Goal: Use online tool/utility

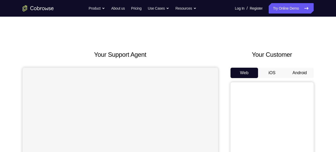
click at [296, 72] on button "Android" at bounding box center [300, 73] width 28 height 10
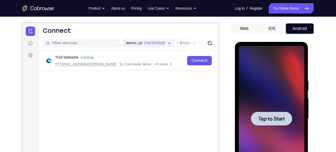
click at [284, 120] on span "Tap to Start" at bounding box center [272, 118] width 27 height 5
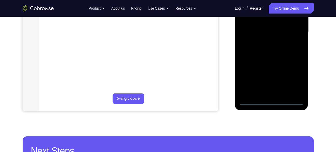
scroll to position [131, 0]
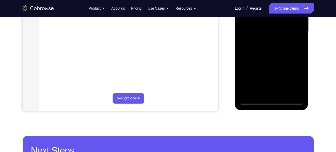
click at [271, 99] on div at bounding box center [272, 32] width 66 height 146
click at [272, 100] on div at bounding box center [272, 32] width 66 height 146
click at [292, 78] on div at bounding box center [272, 32] width 66 height 146
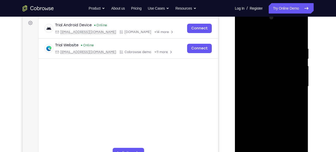
scroll to position [76, 0]
click at [245, 23] on div at bounding box center [272, 87] width 66 height 146
click at [292, 81] on div at bounding box center [272, 87] width 66 height 146
click at [266, 96] on div at bounding box center [272, 87] width 66 height 146
click at [260, 83] on div at bounding box center [272, 87] width 66 height 146
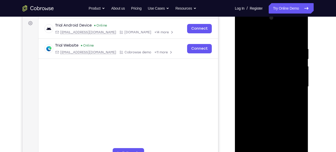
click at [261, 77] on div at bounding box center [272, 87] width 66 height 146
click at [260, 89] on div at bounding box center [272, 87] width 66 height 146
click at [275, 107] on div at bounding box center [272, 87] width 66 height 146
click at [273, 105] on div at bounding box center [272, 87] width 66 height 146
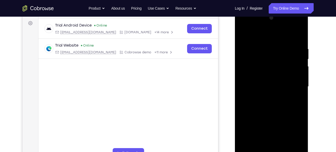
click at [273, 105] on div at bounding box center [272, 87] width 66 height 146
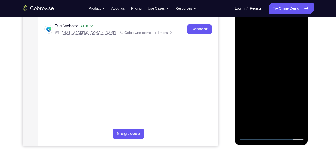
scroll to position [77, 0]
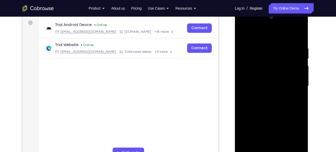
click at [266, 103] on div at bounding box center [272, 86] width 66 height 146
click at [269, 112] on div at bounding box center [272, 86] width 66 height 146
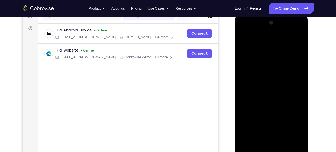
scroll to position [71, 0]
click at [248, 73] on div at bounding box center [272, 92] width 66 height 146
click at [275, 114] on div at bounding box center [272, 92] width 66 height 146
click at [272, 76] on div at bounding box center [272, 92] width 66 height 146
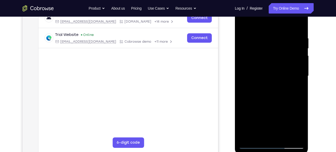
scroll to position [86, 0]
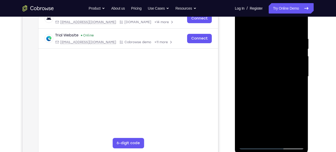
click at [250, 55] on div at bounding box center [272, 77] width 66 height 146
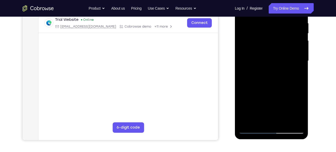
scroll to position [102, 0]
click at [253, 55] on div at bounding box center [272, 61] width 66 height 146
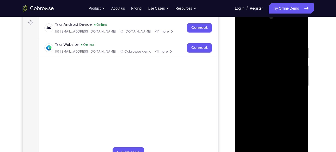
scroll to position [78, 0]
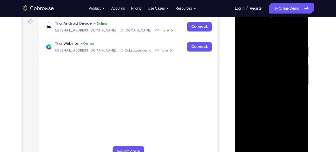
click at [268, 99] on div at bounding box center [272, 85] width 66 height 146
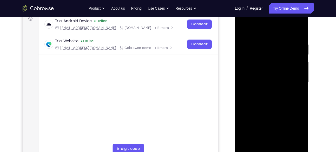
scroll to position [80, 0]
click at [259, 62] on div at bounding box center [272, 83] width 66 height 146
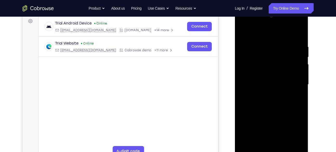
scroll to position [77, 0]
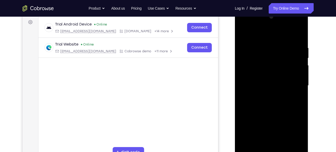
drag, startPoint x: 273, startPoint y: 40, endPoint x: 278, endPoint y: 136, distance: 96.9
click at [278, 136] on div at bounding box center [272, 86] width 66 height 146
click at [264, 110] on div at bounding box center [272, 86] width 66 height 146
click at [256, 61] on div at bounding box center [272, 86] width 66 height 146
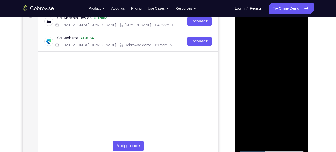
scroll to position [83, 0]
click at [259, 56] on div at bounding box center [272, 80] width 66 height 146
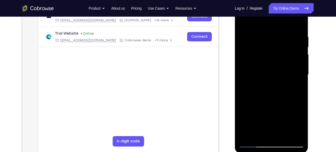
scroll to position [88, 0]
click at [297, 30] on div at bounding box center [272, 75] width 66 height 146
click at [276, 82] on div at bounding box center [272, 75] width 66 height 146
click at [278, 39] on div at bounding box center [272, 75] width 66 height 146
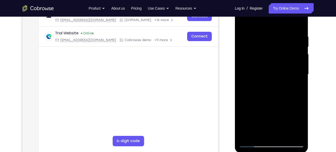
drag, startPoint x: 256, startPoint y: 54, endPoint x: 265, endPoint y: 57, distance: 9.5
click at [265, 57] on div at bounding box center [272, 75] width 66 height 146
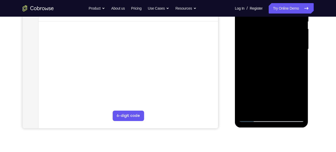
scroll to position [114, 0]
click at [300, 110] on div at bounding box center [272, 49] width 66 height 146
click at [293, 109] on div at bounding box center [272, 49] width 66 height 146
drag, startPoint x: 283, startPoint y: 67, endPoint x: 255, endPoint y: 71, distance: 28.0
click at [255, 71] on div at bounding box center [272, 49] width 66 height 146
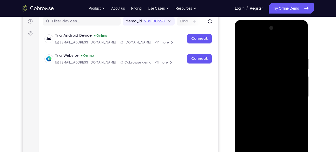
scroll to position [66, 0]
click at [243, 74] on div at bounding box center [272, 97] width 66 height 146
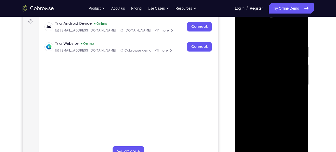
scroll to position [78, 0]
click at [242, 72] on div at bounding box center [272, 85] width 66 height 146
click at [277, 67] on div at bounding box center [272, 85] width 66 height 146
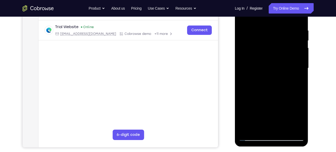
scroll to position [93, 0]
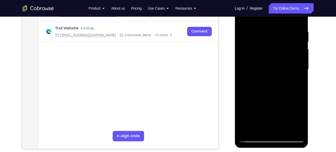
click at [292, 128] on div at bounding box center [272, 70] width 66 height 146
click at [243, 82] on div at bounding box center [272, 70] width 66 height 146
click at [261, 65] on div at bounding box center [272, 70] width 66 height 146
click at [269, 59] on div at bounding box center [272, 70] width 66 height 146
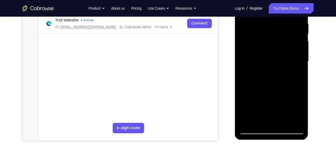
scroll to position [113, 0]
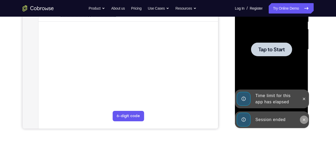
click at [306, 118] on icon at bounding box center [304, 120] width 4 height 4
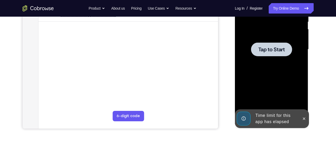
click at [303, 99] on div at bounding box center [272, 50] width 66 height 146
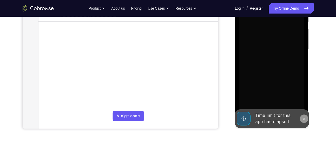
click at [304, 118] on icon at bounding box center [304, 119] width 4 height 4
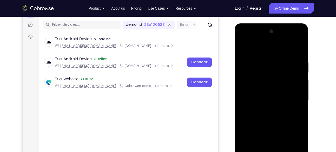
scroll to position [128, 0]
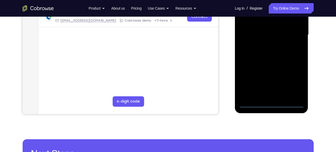
click at [271, 104] on div at bounding box center [272, 35] width 66 height 146
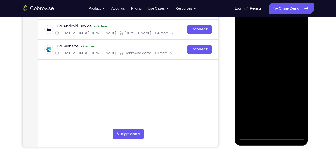
click at [295, 109] on div at bounding box center [272, 68] width 66 height 146
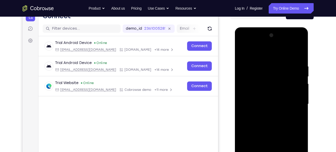
scroll to position [58, 0]
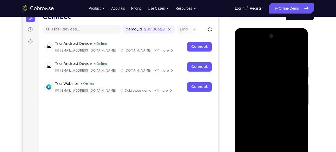
click at [245, 44] on div at bounding box center [272, 105] width 66 height 146
click at [291, 101] on div at bounding box center [272, 105] width 66 height 146
click at [265, 113] on div at bounding box center [272, 105] width 66 height 146
click at [255, 101] on div at bounding box center [272, 105] width 66 height 146
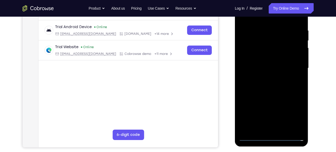
scroll to position [95, 0]
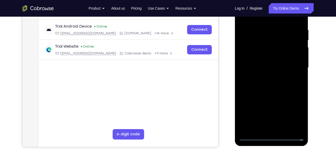
click at [268, 75] on div at bounding box center [272, 68] width 66 height 146
click at [250, 45] on div at bounding box center [272, 68] width 66 height 146
click at [254, 46] on div at bounding box center [272, 68] width 66 height 146
click at [276, 84] on div at bounding box center [272, 68] width 66 height 146
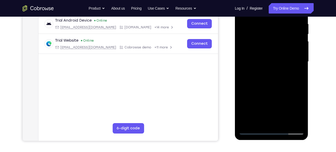
scroll to position [99, 0]
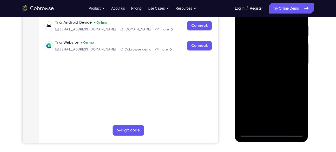
drag, startPoint x: 271, startPoint y: 71, endPoint x: 263, endPoint y: 118, distance: 47.9
click at [263, 118] on div at bounding box center [272, 64] width 66 height 146
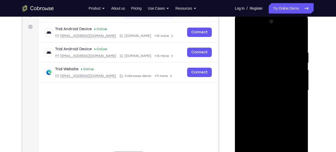
scroll to position [72, 0]
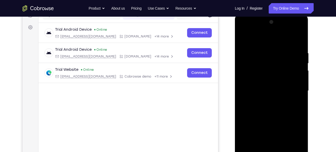
click at [251, 63] on div at bounding box center [272, 91] width 66 height 146
click at [255, 71] on div at bounding box center [272, 91] width 66 height 146
click at [262, 52] on div at bounding box center [272, 91] width 66 height 146
click at [298, 46] on div at bounding box center [272, 91] width 66 height 146
click at [266, 48] on div at bounding box center [272, 91] width 66 height 146
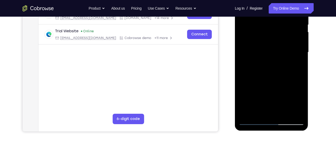
scroll to position [111, 0]
click at [266, 48] on div at bounding box center [272, 52] width 66 height 146
click at [293, 111] on div at bounding box center [272, 52] width 66 height 146
click at [298, 84] on div at bounding box center [272, 52] width 66 height 146
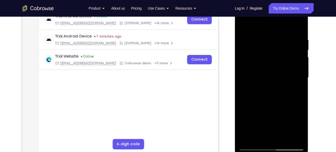
scroll to position [85, 0]
click at [296, 68] on div at bounding box center [272, 78] width 66 height 146
click at [301, 64] on div at bounding box center [272, 78] width 66 height 146
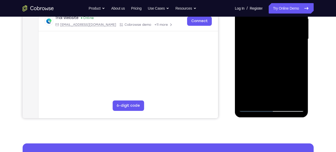
scroll to position [124, 0]
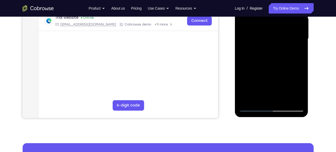
click at [291, 98] on div at bounding box center [272, 39] width 66 height 146
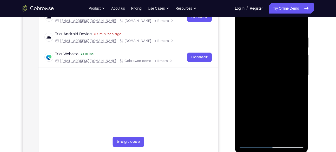
scroll to position [87, 0]
click at [300, 60] on div at bounding box center [272, 76] width 66 height 146
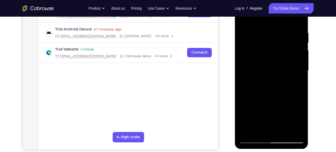
scroll to position [93, 0]
click at [294, 49] on div at bounding box center [272, 70] width 66 height 146
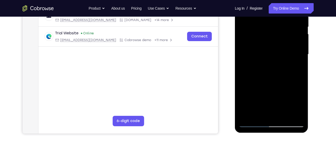
scroll to position [109, 0]
click at [291, 114] on div at bounding box center [272, 54] width 66 height 146
click at [291, 65] on div at bounding box center [272, 54] width 66 height 146
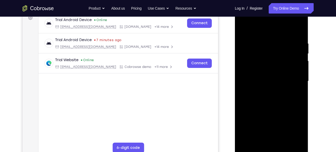
scroll to position [78, 0]
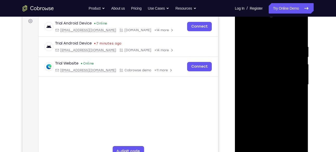
click at [291, 65] on div at bounding box center [272, 85] width 66 height 146
drag, startPoint x: 294, startPoint y: 55, endPoint x: 253, endPoint y: 57, distance: 40.9
click at [253, 57] on div at bounding box center [272, 85] width 66 height 146
click at [298, 33] on div at bounding box center [272, 85] width 66 height 146
click at [278, 42] on div at bounding box center [272, 85] width 66 height 146
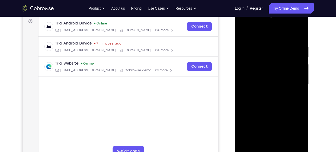
click at [297, 33] on div at bounding box center [272, 85] width 66 height 146
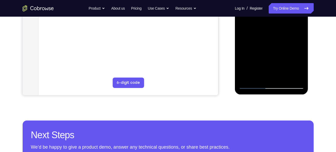
scroll to position [147, 0]
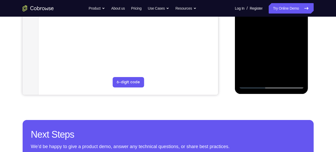
click at [261, 51] on div at bounding box center [272, 16] width 66 height 146
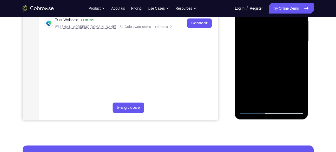
scroll to position [121, 0]
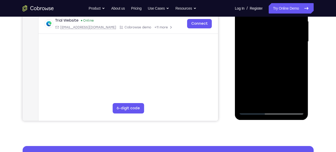
drag, startPoint x: 269, startPoint y: 76, endPoint x: 272, endPoint y: 32, distance: 43.5
click at [272, 32] on div at bounding box center [272, 42] width 66 height 146
drag, startPoint x: 268, startPoint y: 81, endPoint x: 270, endPoint y: 31, distance: 50.5
click at [270, 31] on div at bounding box center [272, 42] width 66 height 146
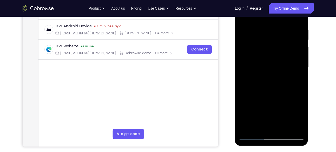
scroll to position [95, 0]
click at [244, 42] on div at bounding box center [272, 68] width 66 height 146
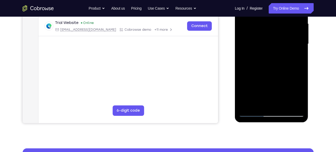
scroll to position [117, 0]
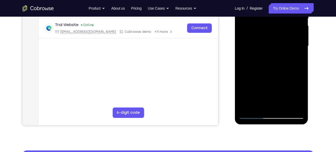
drag, startPoint x: 269, startPoint y: 80, endPoint x: 270, endPoint y: 25, distance: 55.1
click at [270, 25] on div at bounding box center [272, 46] width 66 height 146
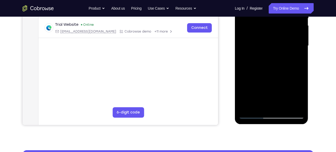
scroll to position [118, 0]
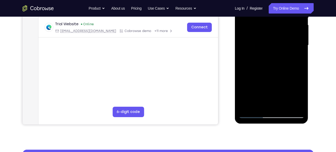
drag, startPoint x: 270, startPoint y: 72, endPoint x: 272, endPoint y: 30, distance: 42.5
click at [272, 30] on div at bounding box center [272, 45] width 66 height 146
click at [272, 40] on div at bounding box center [272, 45] width 66 height 146
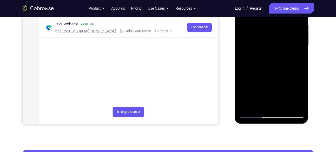
drag, startPoint x: 273, startPoint y: 67, endPoint x: 274, endPoint y: 44, distance: 22.4
click at [274, 44] on div at bounding box center [272, 45] width 66 height 146
drag, startPoint x: 263, startPoint y: 72, endPoint x: 265, endPoint y: 35, distance: 37.5
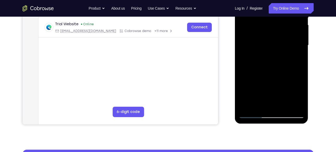
click at [265, 35] on div at bounding box center [272, 45] width 66 height 146
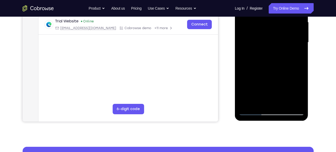
drag, startPoint x: 265, startPoint y: 60, endPoint x: 271, endPoint y: 20, distance: 40.9
click at [271, 20] on div at bounding box center [272, 43] width 66 height 146
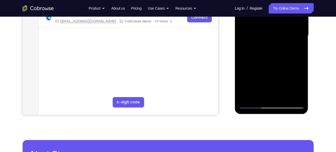
scroll to position [127, 0]
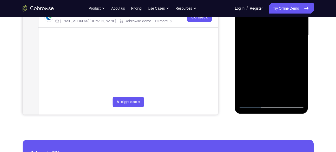
drag, startPoint x: 270, startPoint y: 67, endPoint x: 273, endPoint y: 24, distance: 42.8
click at [273, 24] on div at bounding box center [272, 36] width 66 height 146
drag, startPoint x: 278, startPoint y: 70, endPoint x: 283, endPoint y: 38, distance: 31.8
click at [283, 38] on div at bounding box center [272, 36] width 66 height 146
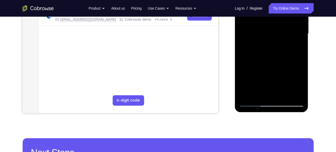
scroll to position [131, 0]
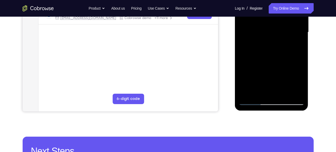
drag, startPoint x: 280, startPoint y: 64, endPoint x: 287, endPoint y: 24, distance: 40.0
click at [287, 24] on div at bounding box center [272, 32] width 66 height 146
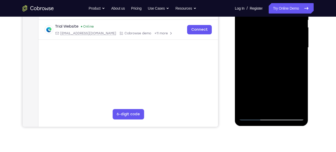
scroll to position [115, 0]
drag, startPoint x: 284, startPoint y: 88, endPoint x: 294, endPoint y: 32, distance: 57.1
click at [294, 32] on div at bounding box center [272, 48] width 66 height 146
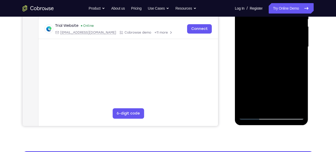
drag, startPoint x: 284, startPoint y: 91, endPoint x: 286, endPoint y: 48, distance: 42.2
click at [286, 48] on div at bounding box center [272, 47] width 66 height 146
click at [277, 57] on div at bounding box center [272, 47] width 66 height 146
drag, startPoint x: 277, startPoint y: 57, endPoint x: 279, endPoint y: 22, distance: 34.4
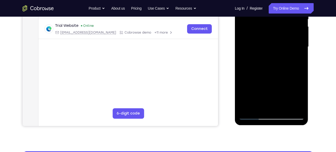
click at [279, 22] on div at bounding box center [272, 47] width 66 height 146
drag, startPoint x: 277, startPoint y: 74, endPoint x: 281, endPoint y: 30, distance: 44.6
click at [281, 30] on div at bounding box center [272, 47] width 66 height 146
drag, startPoint x: 275, startPoint y: 76, endPoint x: 279, endPoint y: 38, distance: 37.9
click at [279, 38] on div at bounding box center [272, 47] width 66 height 146
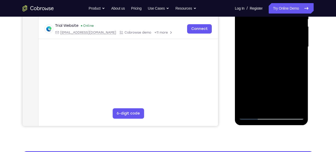
click at [267, 57] on div at bounding box center [272, 47] width 66 height 146
drag, startPoint x: 271, startPoint y: 83, endPoint x: 279, endPoint y: 38, distance: 46.1
click at [279, 38] on div at bounding box center [272, 47] width 66 height 146
drag, startPoint x: 272, startPoint y: 86, endPoint x: 277, endPoint y: 39, distance: 47.1
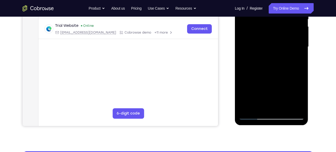
click at [277, 39] on div at bounding box center [272, 47] width 66 height 146
click at [282, 106] on div at bounding box center [272, 47] width 66 height 146
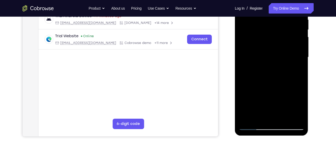
scroll to position [104, 0]
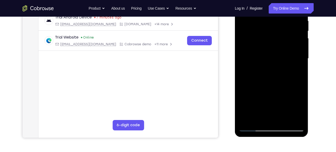
click at [267, 85] on div at bounding box center [272, 59] width 66 height 146
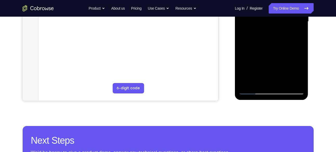
scroll to position [141, 0]
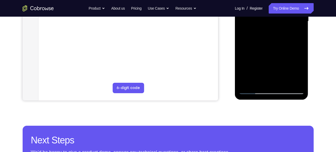
click at [253, 91] on div at bounding box center [272, 21] width 66 height 146
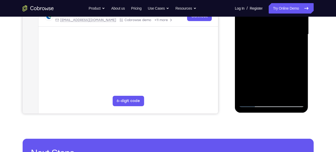
scroll to position [128, 0]
click at [259, 96] on div at bounding box center [272, 35] width 66 height 146
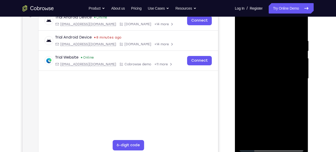
scroll to position [84, 0]
click at [248, 25] on div at bounding box center [272, 79] width 66 height 146
drag, startPoint x: 252, startPoint y: 49, endPoint x: 250, endPoint y: 70, distance: 21.9
click at [250, 70] on div at bounding box center [272, 79] width 66 height 146
click at [245, 36] on div at bounding box center [272, 79] width 66 height 146
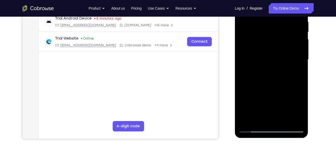
scroll to position [104, 0]
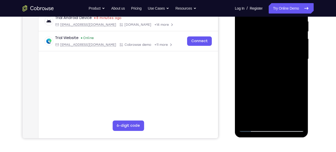
click at [259, 69] on div at bounding box center [272, 59] width 66 height 146
click at [273, 50] on div at bounding box center [272, 59] width 66 height 146
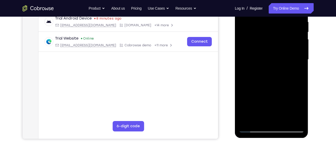
scroll to position [103, 0]
click at [273, 50] on div at bounding box center [272, 60] width 66 height 146
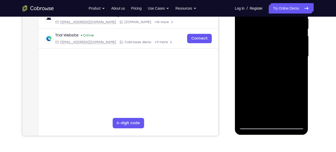
scroll to position [107, 0]
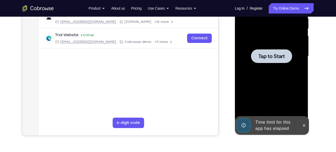
click at [252, 59] on div at bounding box center [271, 56] width 41 height 14
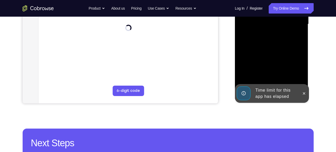
scroll to position [143, 0]
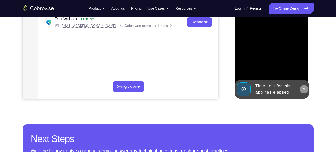
click at [305, 90] on icon at bounding box center [304, 89] width 4 height 4
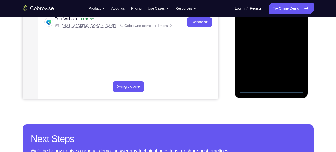
click at [272, 90] on div at bounding box center [272, 20] width 66 height 146
click at [295, 63] on div at bounding box center [272, 20] width 66 height 146
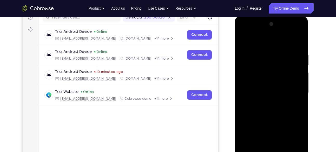
scroll to position [69, 0]
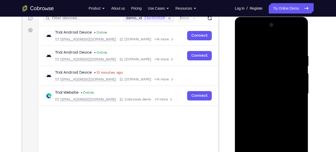
click at [250, 34] on div at bounding box center [272, 94] width 66 height 146
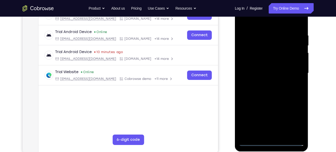
scroll to position [91, 0]
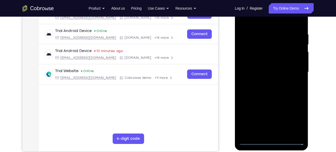
click at [297, 71] on div at bounding box center [272, 72] width 66 height 146
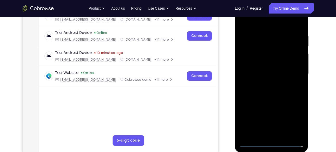
scroll to position [88, 0]
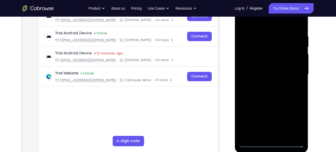
click at [266, 83] on div at bounding box center [272, 75] width 66 height 146
click at [271, 101] on div at bounding box center [272, 75] width 66 height 146
click at [261, 50] on div at bounding box center [272, 75] width 66 height 146
click at [256, 51] on div at bounding box center [272, 75] width 66 height 146
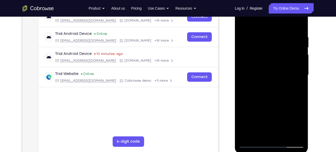
click at [303, 29] on div at bounding box center [272, 75] width 66 height 146
click at [300, 29] on div at bounding box center [272, 75] width 66 height 146
click at [278, 71] on div at bounding box center [272, 75] width 66 height 146
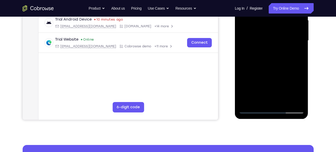
scroll to position [124, 0]
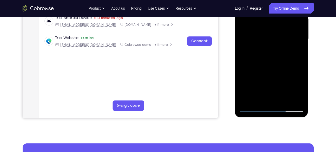
drag, startPoint x: 278, startPoint y: 35, endPoint x: 278, endPoint y: 46, distance: 11.4
click at [278, 46] on div at bounding box center [272, 39] width 66 height 146
drag, startPoint x: 275, startPoint y: 79, endPoint x: 277, endPoint y: 37, distance: 41.7
click at [277, 37] on div at bounding box center [272, 39] width 66 height 146
drag, startPoint x: 274, startPoint y: 75, endPoint x: 282, endPoint y: 5, distance: 70.3
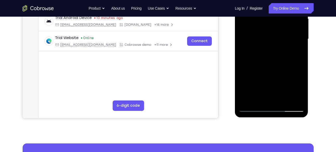
click at [282, 5] on div at bounding box center [272, 39] width 66 height 146
drag, startPoint x: 275, startPoint y: 67, endPoint x: 276, endPoint y: 29, distance: 37.2
click at [276, 29] on div at bounding box center [272, 39] width 66 height 146
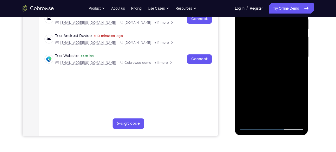
scroll to position [105, 0]
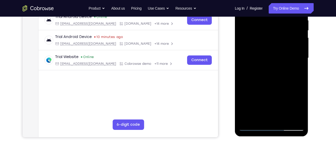
drag, startPoint x: 275, startPoint y: 73, endPoint x: 273, endPoint y: 20, distance: 53.4
click at [273, 20] on div at bounding box center [272, 58] width 66 height 146
drag, startPoint x: 276, startPoint y: 92, endPoint x: 276, endPoint y: 44, distance: 47.3
click at [276, 44] on div at bounding box center [272, 58] width 66 height 146
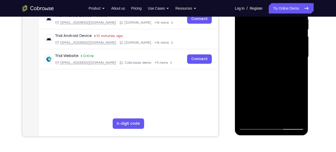
drag, startPoint x: 272, startPoint y: 74, endPoint x: 272, endPoint y: 33, distance: 41.4
click at [272, 33] on div at bounding box center [272, 57] width 66 height 146
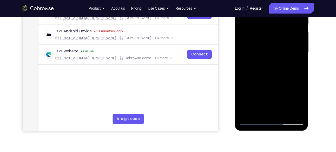
scroll to position [167, 0]
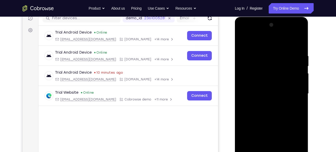
scroll to position [54, 0]
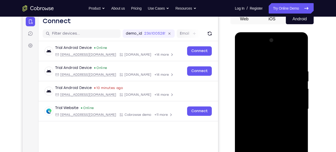
click at [249, 56] on div at bounding box center [272, 109] width 66 height 146
drag, startPoint x: 251, startPoint y: 65, endPoint x: 245, endPoint y: 93, distance: 28.7
click at [245, 93] on div at bounding box center [272, 109] width 66 height 146
click at [252, 67] on div at bounding box center [272, 109] width 66 height 146
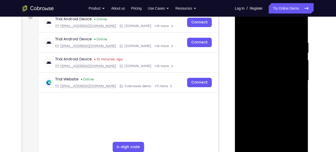
scroll to position [82, 0]
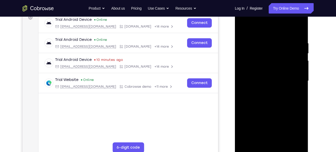
click at [245, 39] on div at bounding box center [272, 81] width 66 height 146
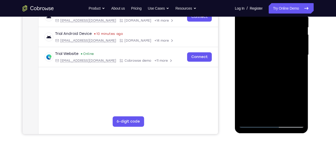
scroll to position [108, 0]
click at [272, 43] on div at bounding box center [272, 55] width 66 height 146
click at [264, 42] on div at bounding box center [272, 55] width 66 height 146
click at [261, 44] on div at bounding box center [272, 55] width 66 height 146
click at [269, 47] on div at bounding box center [272, 55] width 66 height 146
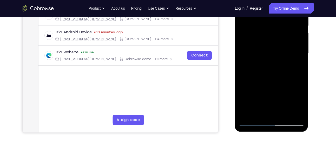
scroll to position [110, 0]
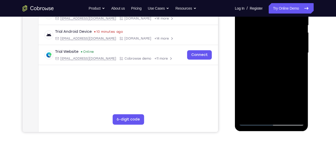
click at [272, 49] on div at bounding box center [272, 53] width 66 height 146
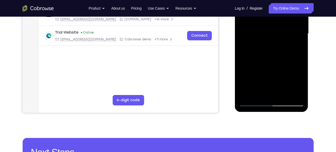
scroll to position [129, 0]
click at [272, 49] on div at bounding box center [272, 34] width 66 height 146
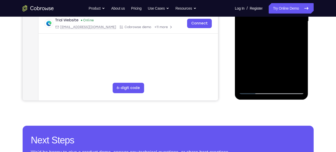
scroll to position [142, 0]
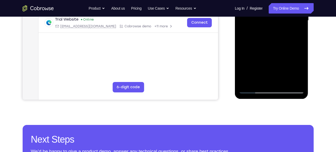
drag, startPoint x: 273, startPoint y: 7, endPoint x: 272, endPoint y: 27, distance: 20.3
click at [272, 27] on div at bounding box center [272, 21] width 66 height 146
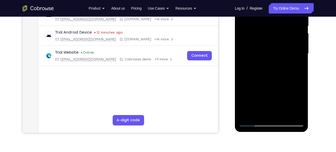
scroll to position [108, 0]
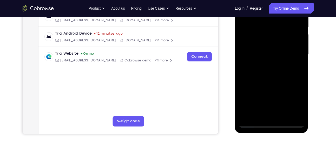
drag, startPoint x: 272, startPoint y: 61, endPoint x: 268, endPoint y: 43, distance: 18.7
click at [268, 43] on div at bounding box center [272, 55] width 66 height 146
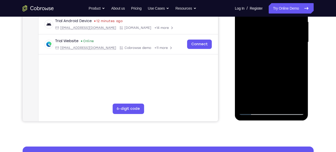
scroll to position [121, 0]
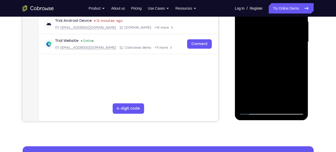
drag, startPoint x: 266, startPoint y: 60, endPoint x: 265, endPoint y: 38, distance: 21.6
click at [265, 38] on div at bounding box center [272, 42] width 66 height 146
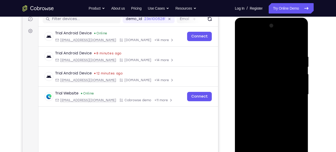
scroll to position [68, 0]
click at [244, 40] on div at bounding box center [272, 95] width 66 height 146
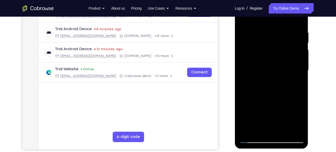
scroll to position [89, 0]
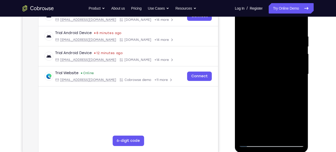
click at [254, 22] on div at bounding box center [272, 74] width 66 height 146
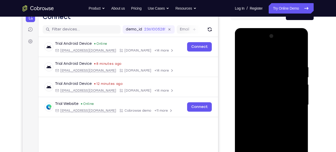
scroll to position [58, 0]
click at [244, 52] on div at bounding box center [272, 105] width 66 height 146
click at [261, 65] on div at bounding box center [272, 105] width 66 height 146
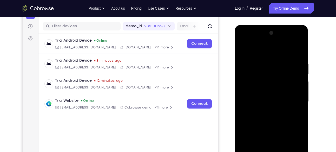
scroll to position [56, 0]
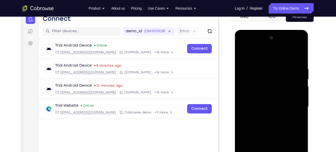
drag, startPoint x: 260, startPoint y: 66, endPoint x: 258, endPoint y: 89, distance: 23.5
click at [258, 89] on div at bounding box center [272, 107] width 66 height 146
click at [246, 64] on div at bounding box center [272, 107] width 66 height 146
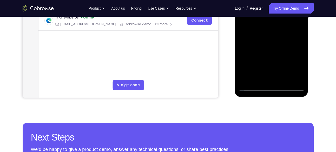
click at [273, 50] on div at bounding box center [272, 19] width 66 height 146
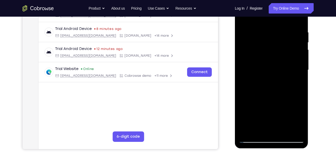
scroll to position [93, 0]
click at [250, 28] on div at bounding box center [272, 70] width 66 height 146
click at [275, 56] on div at bounding box center [272, 70] width 66 height 146
click at [274, 62] on div at bounding box center [272, 70] width 66 height 146
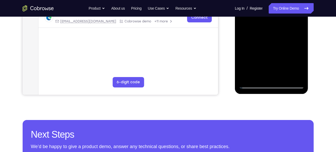
scroll to position [149, 0]
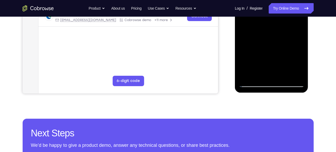
click at [245, 61] on div at bounding box center [272, 14] width 66 height 146
drag, startPoint x: 261, startPoint y: 57, endPoint x: 259, endPoint y: 35, distance: 23.0
click at [259, 35] on div at bounding box center [272, 14] width 66 height 146
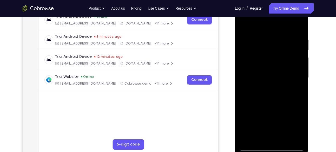
scroll to position [84, 0]
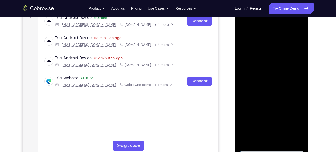
click at [245, 26] on div at bounding box center [272, 79] width 66 height 146
click at [297, 30] on div at bounding box center [272, 79] width 66 height 146
click at [243, 26] on div at bounding box center [272, 79] width 66 height 146
click at [291, 26] on div at bounding box center [272, 79] width 66 height 146
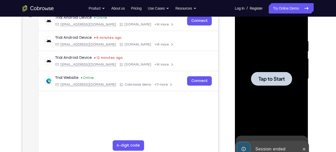
scroll to position [83, 0]
